Goal: Complete application form

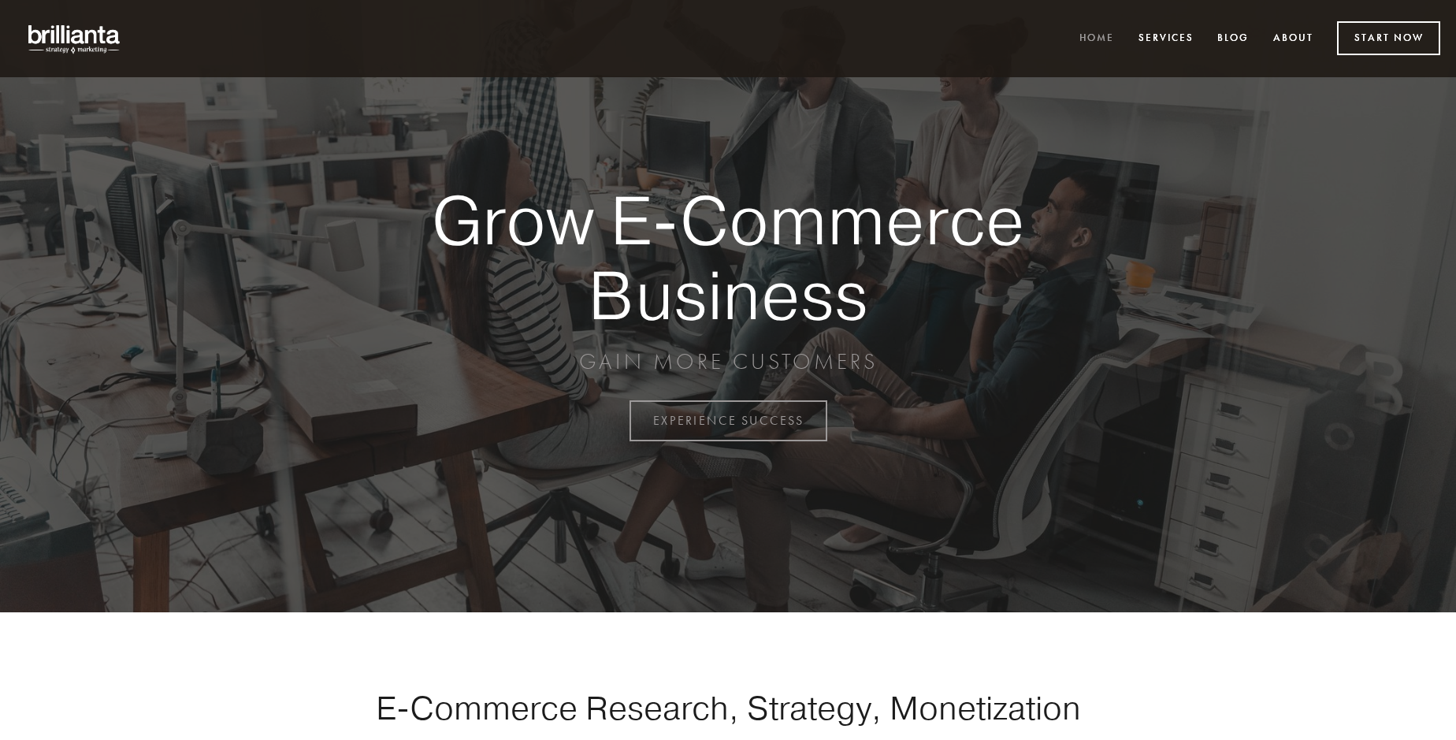
scroll to position [4130, 0]
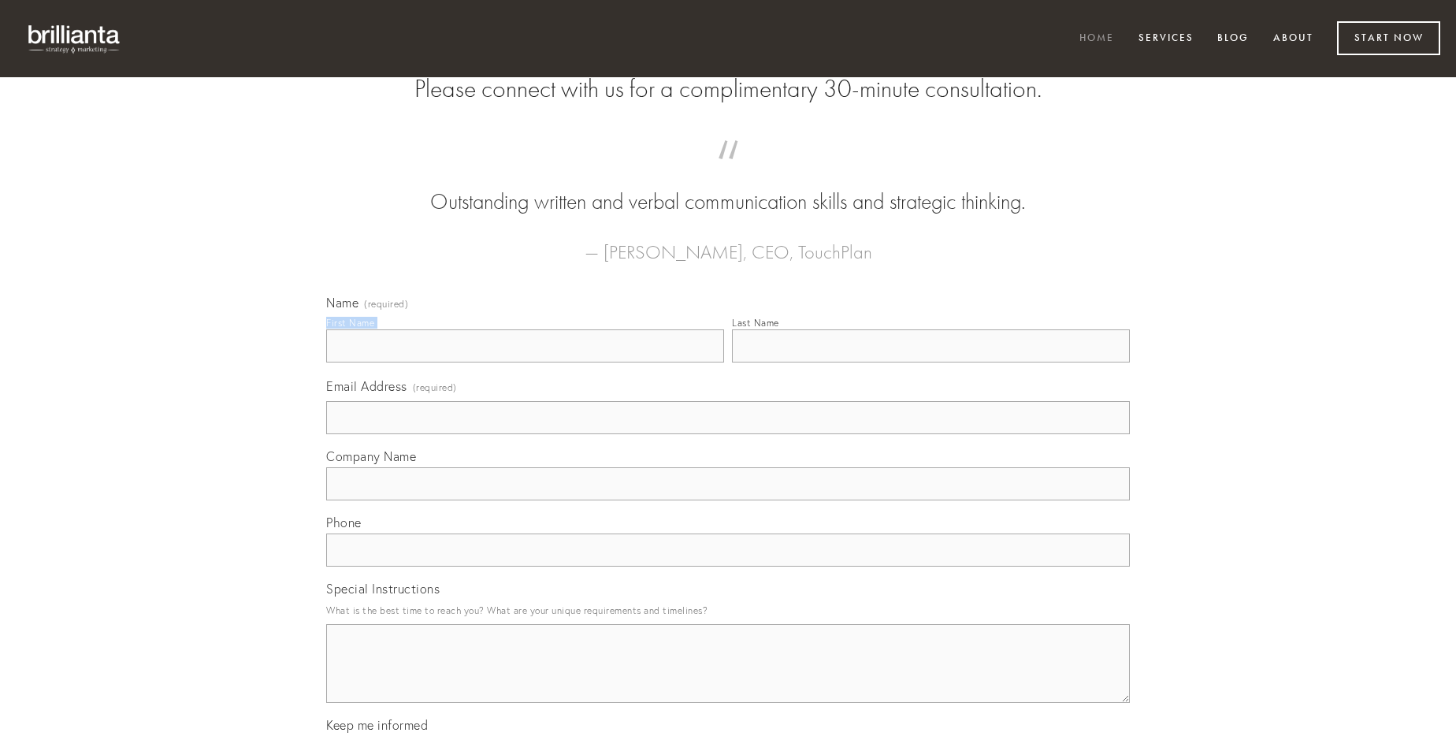
type input "[PERSON_NAME]"
click at [930, 362] on input "Last Name" at bounding box center [931, 345] width 398 height 33
type input "[PERSON_NAME]"
click at [728, 434] on input "Email Address (required)" at bounding box center [728, 417] width 804 height 33
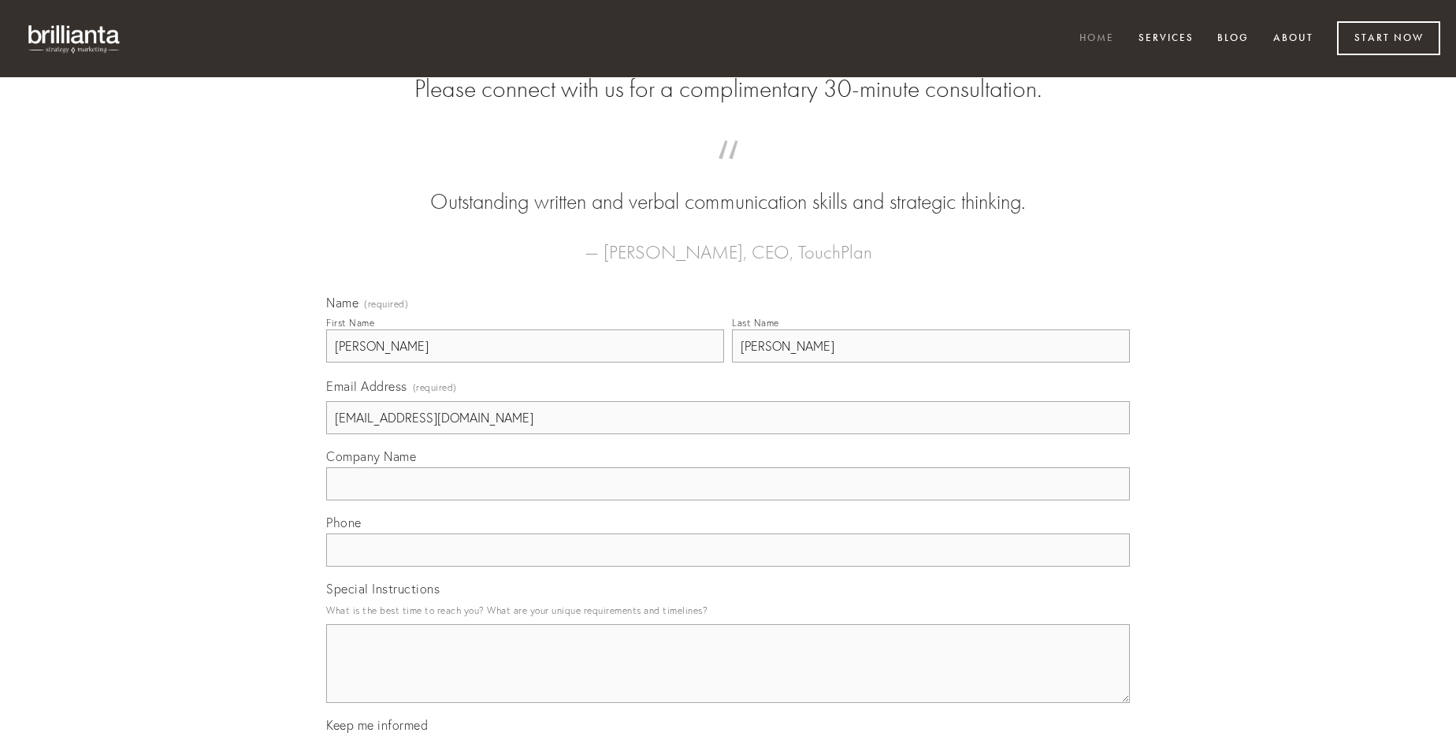
type input "[EMAIL_ADDRESS][DOMAIN_NAME]"
click at [728, 500] on input "Company Name" at bounding box center [728, 483] width 804 height 33
type input "eveniet"
click at [728, 566] on input "text" at bounding box center [728, 549] width 804 height 33
click at [728, 678] on textarea "Special Instructions" at bounding box center [728, 663] width 804 height 79
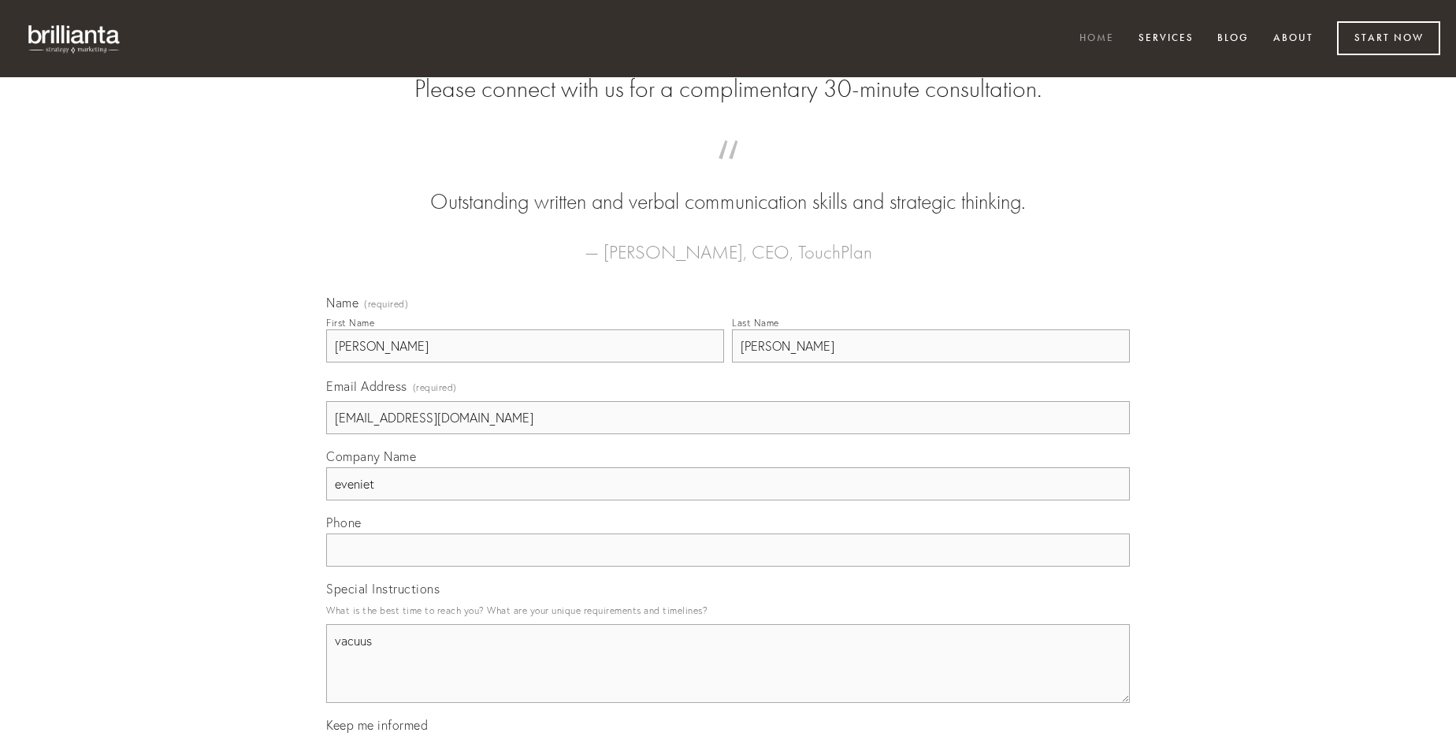
type textarea "vacuus"
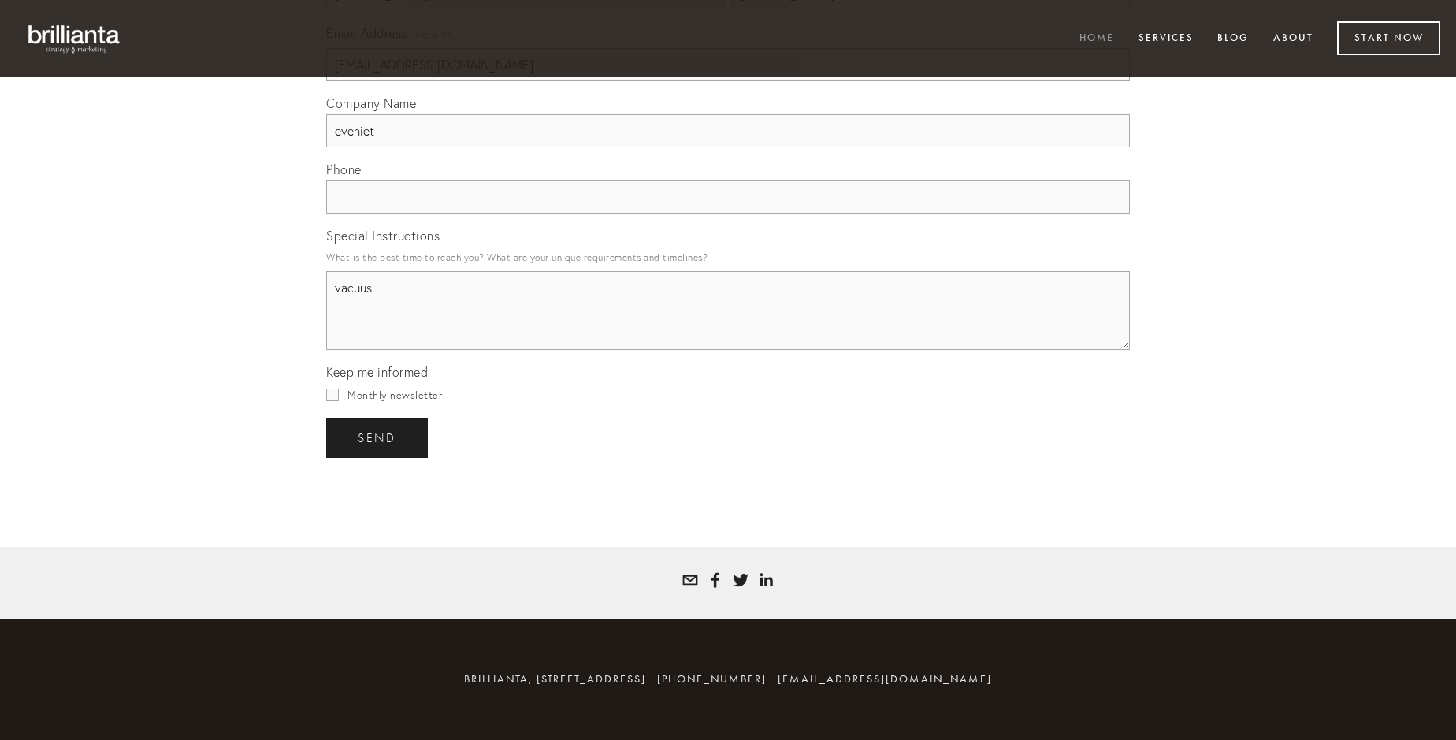
click at [378, 437] on span "send" at bounding box center [377, 438] width 39 height 14
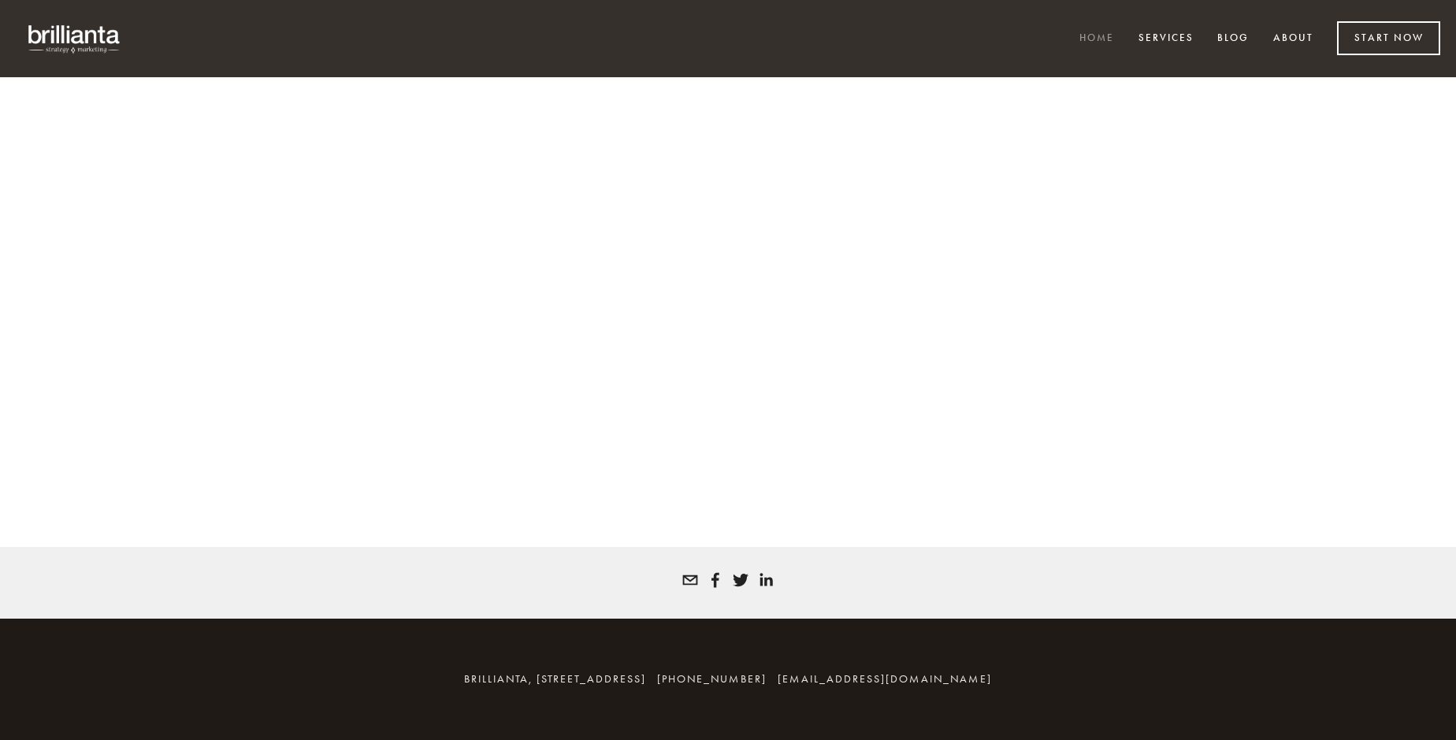
scroll to position [4109, 0]
